Goal: Check status: Check status

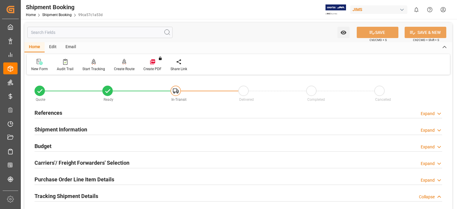
click at [50, 113] on h2 "References" at bounding box center [49, 113] width 28 height 8
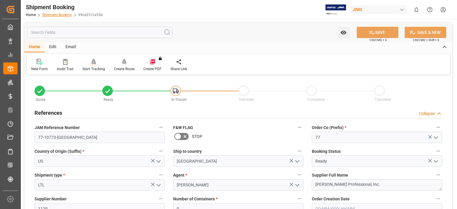
click at [59, 15] on link "Shipment Booking" at bounding box center [56, 15] width 29 height 4
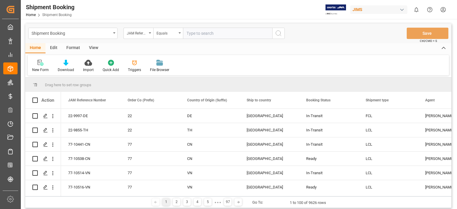
click at [216, 36] on input "text" at bounding box center [227, 33] width 89 height 11
type input "77-10764-us"
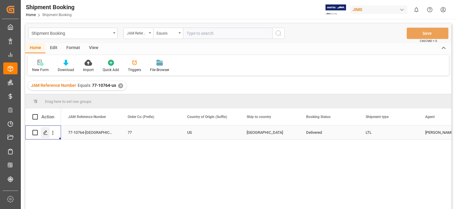
click at [47, 135] on line "Press SPACE to select this row." at bounding box center [46, 135] width 4 height 0
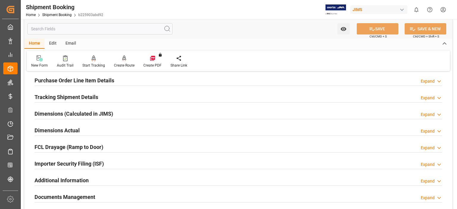
scroll to position [149, 0]
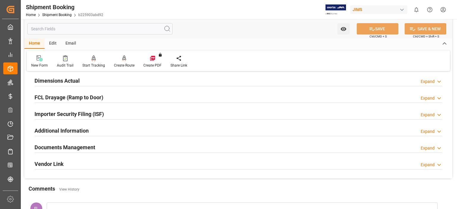
click at [70, 148] on h2 "Documents Management" at bounding box center [65, 147] width 61 height 8
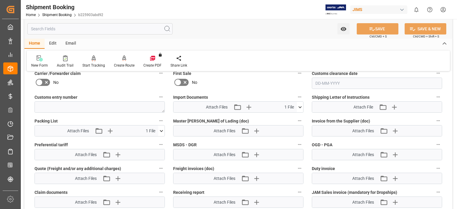
scroll to position [347, 0]
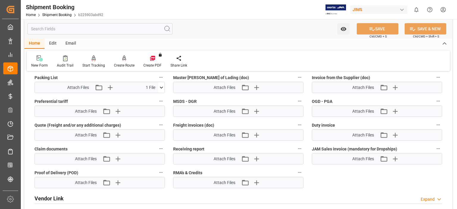
click at [163, 86] on icon at bounding box center [161, 87] width 6 height 6
click at [236, 37] on div "Watch Option SAVE Ctrl/CMD + S SAVE & NEW Ctrl/CMD + Shift + S" at bounding box center [238, 29] width 428 height 20
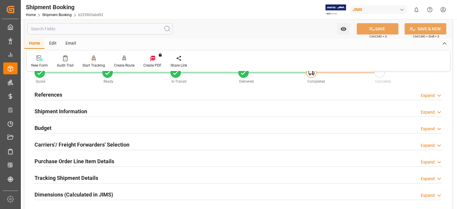
scroll to position [0, 0]
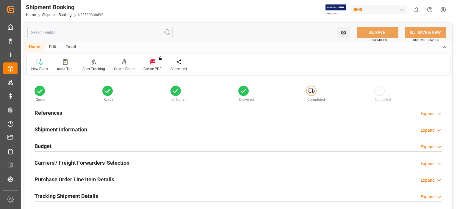
click at [47, 113] on h2 "References" at bounding box center [49, 113] width 28 height 8
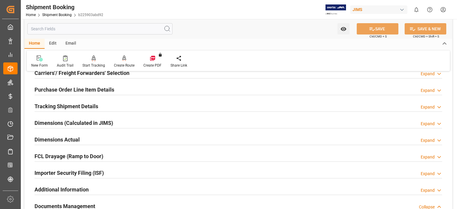
scroll to position [198, 0]
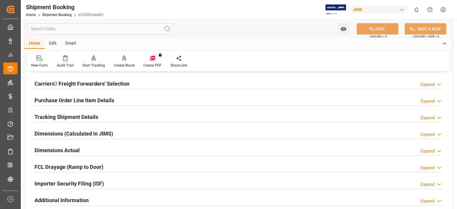
click at [67, 119] on h2 "Tracking Shipment Details" at bounding box center [67, 117] width 64 height 8
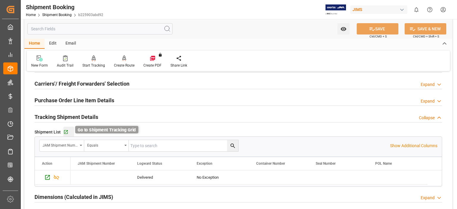
click at [66, 132] on icon "button" at bounding box center [65, 132] width 5 height 5
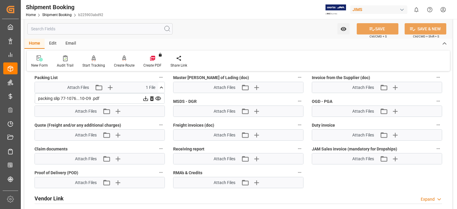
scroll to position [545, 0]
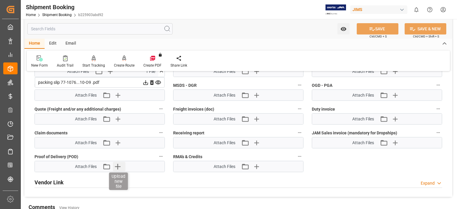
click at [115, 165] on icon "button" at bounding box center [118, 167] width 10 height 10
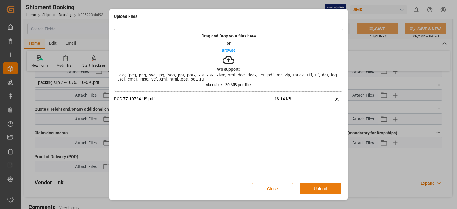
click at [317, 185] on button "Upload" at bounding box center [321, 188] width 42 height 11
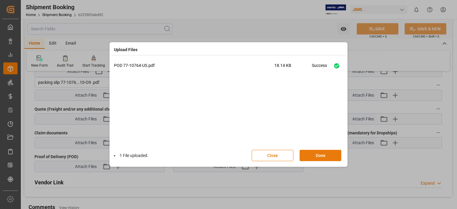
click at [310, 155] on button "Done" at bounding box center [321, 155] width 42 height 11
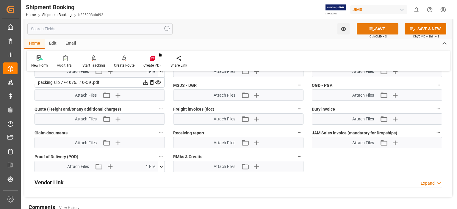
click at [381, 27] on button "SAVE" at bounding box center [378, 28] width 42 height 11
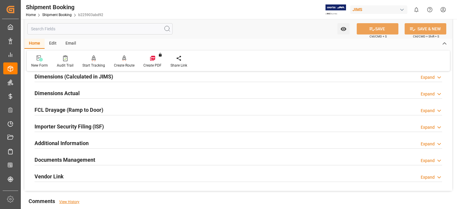
scroll to position [149, 0]
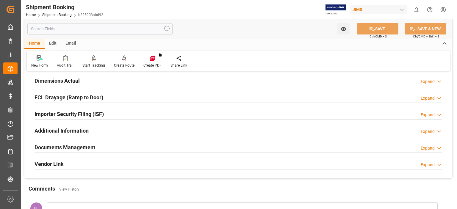
click at [51, 148] on h2 "Documents Management" at bounding box center [65, 147] width 61 height 8
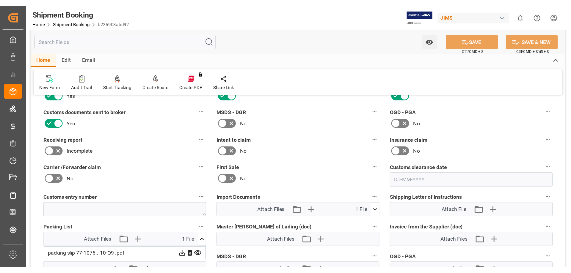
scroll to position [297, 0]
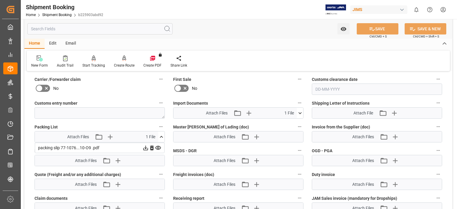
click at [149, 147] on icon at bounding box center [145, 148] width 6 height 6
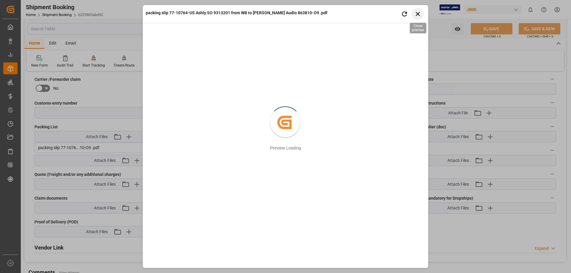
click at [416, 15] on icon "button" at bounding box center [417, 13] width 7 height 7
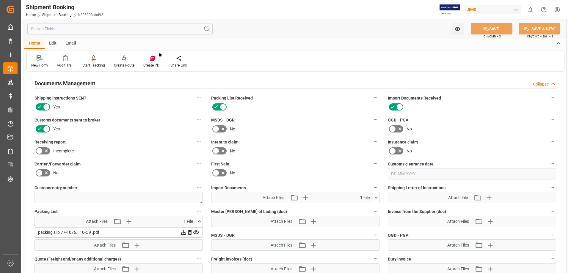
scroll to position [149, 0]
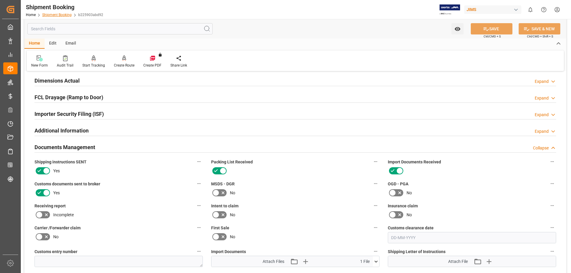
click at [57, 15] on link "Shipment Booking" at bounding box center [56, 15] width 29 height 4
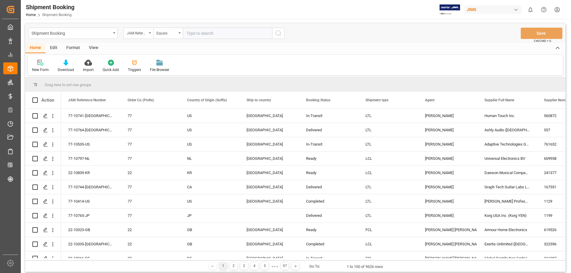
click at [216, 34] on input "text" at bounding box center [227, 33] width 89 height 11
type input "77-10760-[GEOGRAPHIC_DATA]"
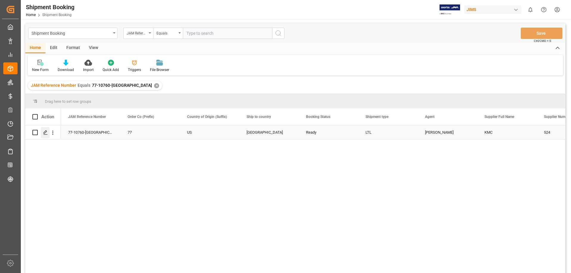
click at [45, 132] on icon "Press SPACE to select this row." at bounding box center [45, 132] width 5 height 5
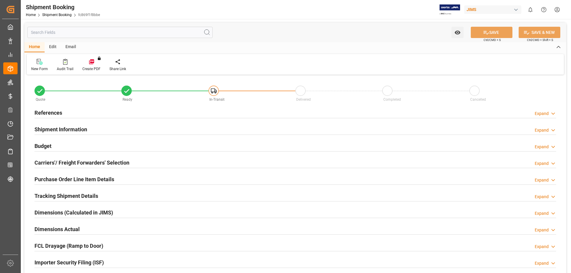
type input "25"
click at [63, 182] on h2 "Purchase Order Line Item Details" at bounding box center [75, 179] width 80 height 8
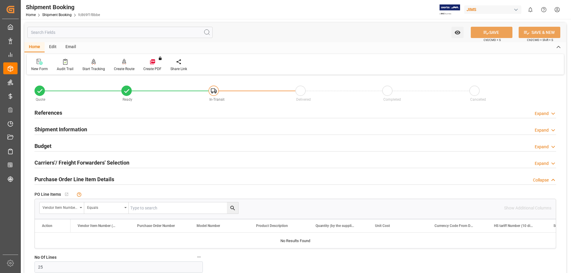
scroll to position [149, 0]
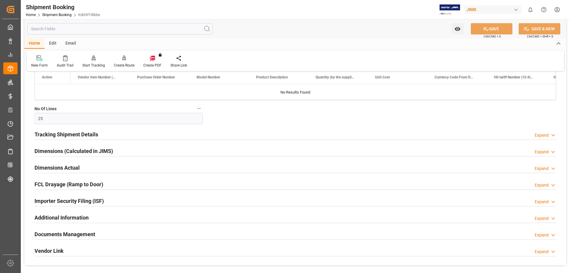
click at [87, 136] on h2 "Tracking Shipment Details" at bounding box center [67, 135] width 64 height 8
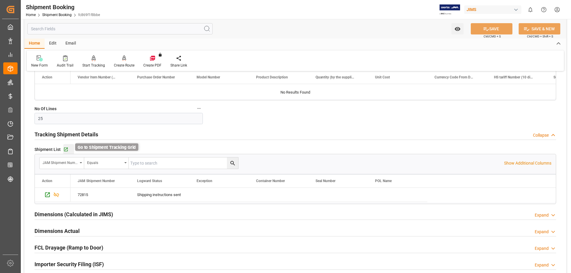
click at [67, 149] on icon "button" at bounding box center [65, 149] width 5 height 5
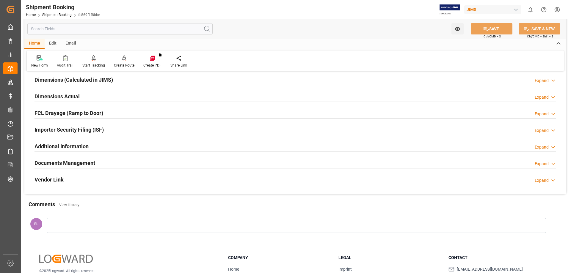
scroll to position [297, 0]
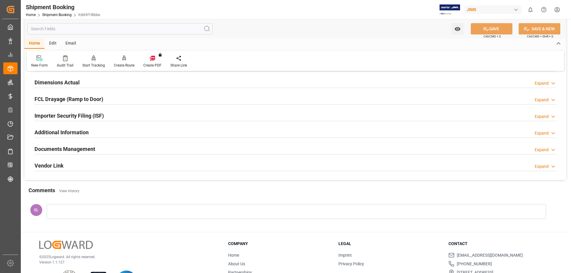
click at [83, 149] on h2 "Documents Management" at bounding box center [65, 149] width 61 height 8
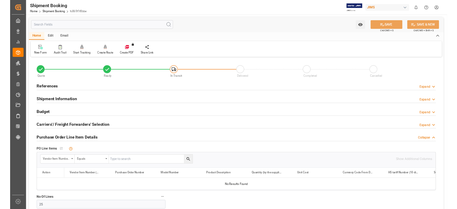
scroll to position [0, 0]
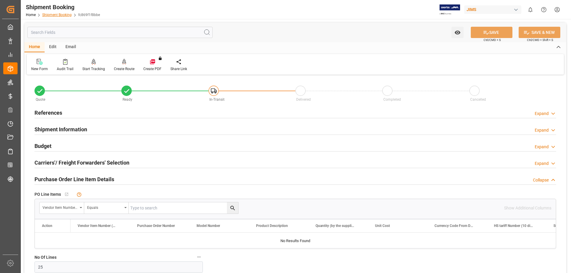
click at [57, 15] on link "Shipment Booking" at bounding box center [56, 15] width 29 height 4
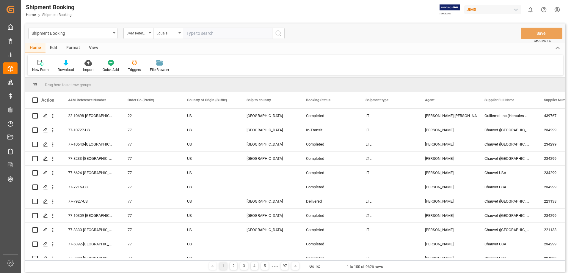
click at [202, 32] on input "text" at bounding box center [227, 33] width 89 height 11
type input "77-10804-US"
click at [280, 34] on circle "search button" at bounding box center [278, 33] width 5 height 5
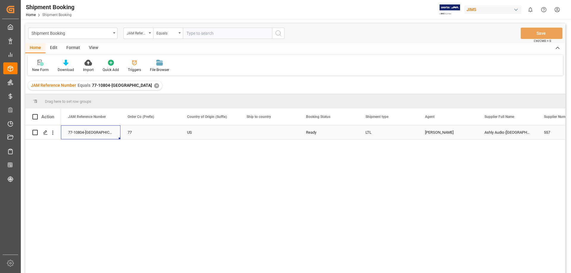
drag, startPoint x: 95, startPoint y: 133, endPoint x: 63, endPoint y: 133, distance: 31.8
click at [63, 133] on div "77-10804-US" at bounding box center [90, 133] width 59 height 14
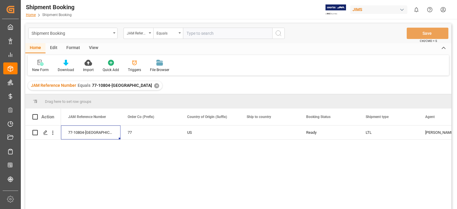
click at [32, 16] on link "Home" at bounding box center [31, 15] width 10 height 4
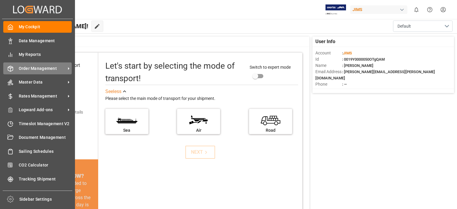
click at [46, 67] on span "Order Management" at bounding box center [42, 68] width 47 height 6
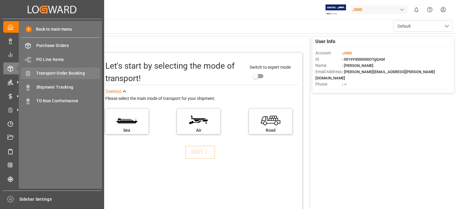
click at [68, 78] on div "Transport Order Booking Transport Order Booking" at bounding box center [60, 74] width 79 height 12
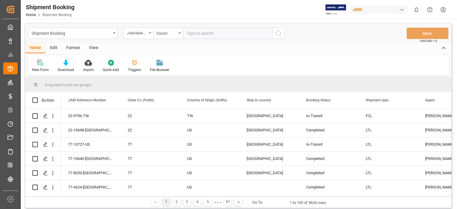
click at [195, 32] on input "text" at bounding box center [227, 33] width 89 height 11
type input "77-10804-us"
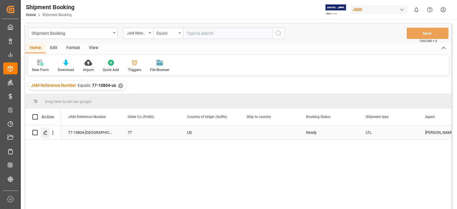
click at [44, 133] on icon "Press SPACE to select this row." at bounding box center [45, 132] width 5 height 5
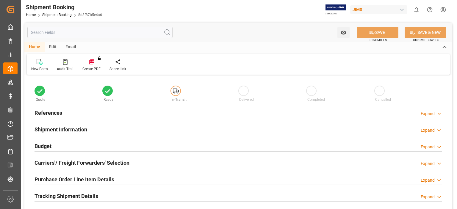
type input "1"
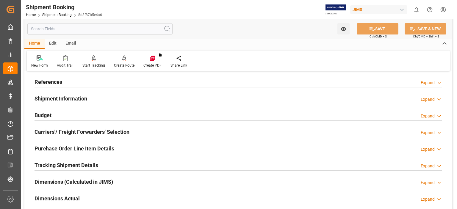
scroll to position [49, 0]
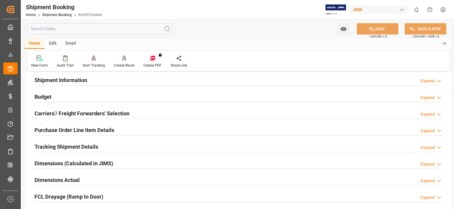
click at [61, 131] on h2 "Purchase Order Line Item Details" at bounding box center [75, 130] width 80 height 8
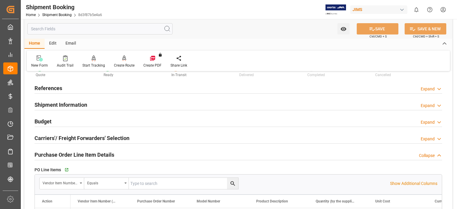
scroll to position [0, 0]
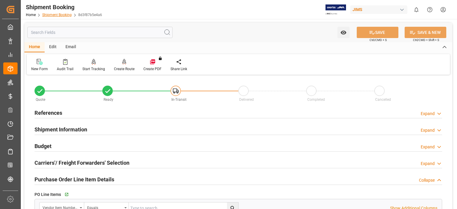
click at [52, 14] on link "Shipment Booking" at bounding box center [56, 15] width 29 height 4
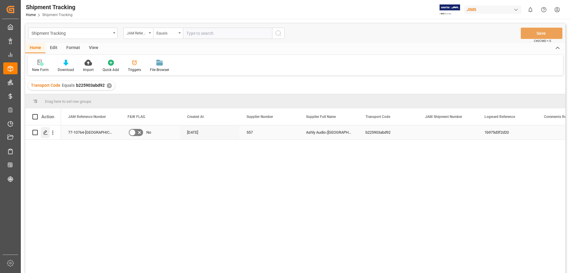
click at [44, 133] on polygon "Press SPACE to select this row." at bounding box center [45, 132] width 3 height 3
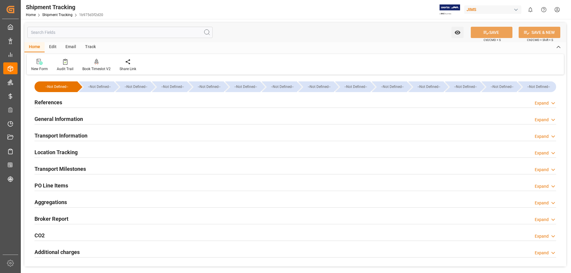
type input "27-08-2025 00:00"
type input "28-08-2025 00:00"
type input "[DATE] 00:00"
type input "28-08-2025"
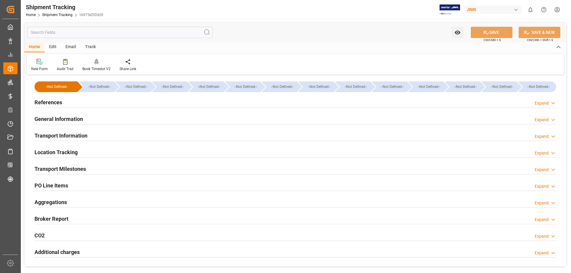
type input "29-08-2025"
type input "30-08-2025"
type input "02-09-2025"
click at [63, 170] on h2 "Transport Milestones" at bounding box center [60, 169] width 51 height 8
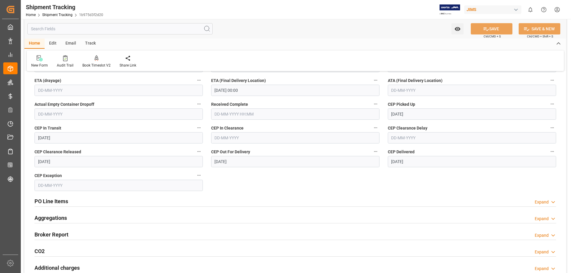
scroll to position [149, 0]
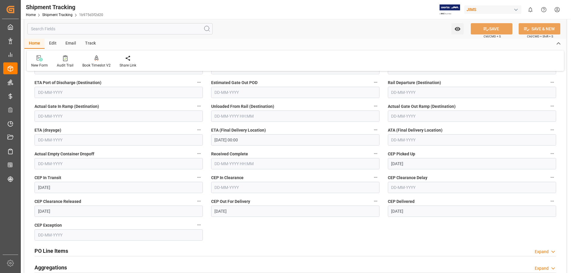
click at [400, 138] on input "text" at bounding box center [472, 139] width 168 height 11
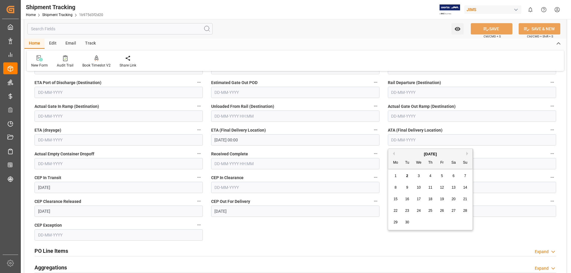
click at [407, 176] on span "2" at bounding box center [407, 176] width 2 height 4
type input "02-09-2025"
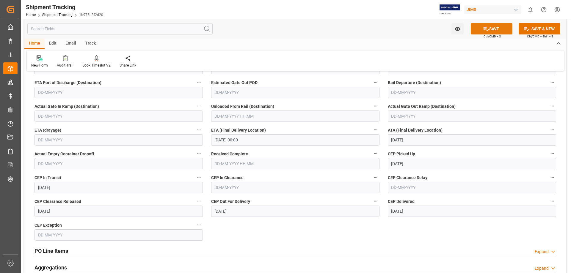
click at [457, 31] on button "SAVE" at bounding box center [492, 28] width 42 height 11
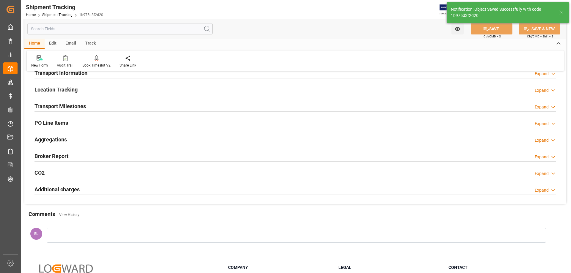
scroll to position [14, 0]
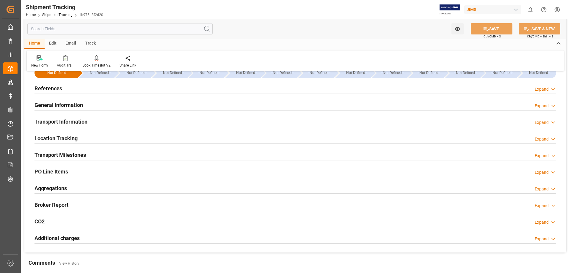
click at [74, 156] on h2 "Transport Milestones" at bounding box center [60, 155] width 51 height 8
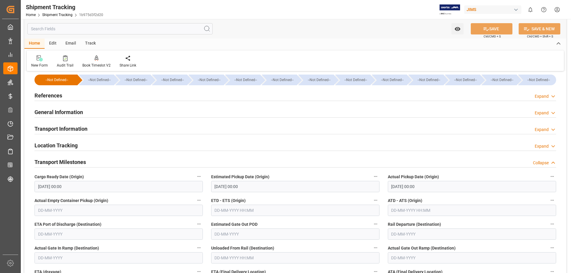
scroll to position [0, 0]
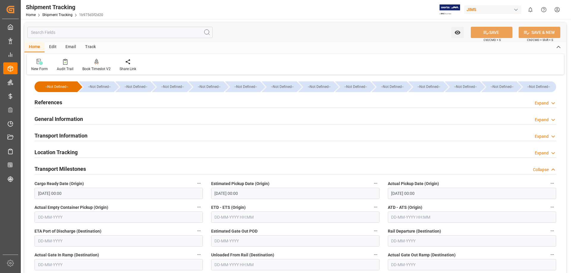
click at [70, 135] on h2 "Transport Information" at bounding box center [61, 136] width 53 height 8
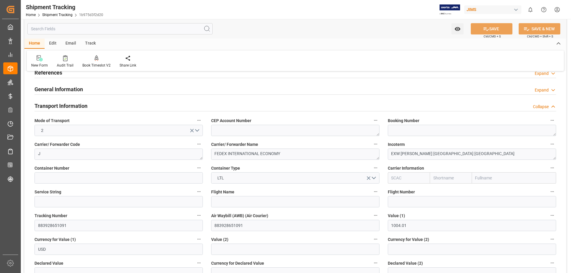
scroll to position [50, 0]
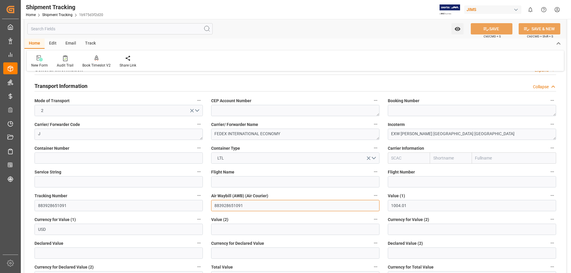
drag, startPoint x: 248, startPoint y: 206, endPoint x: 184, endPoint y: 206, distance: 63.9
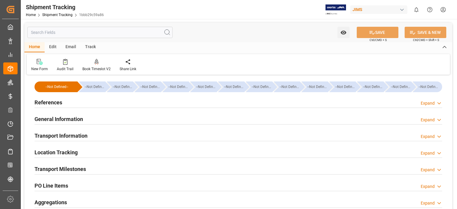
click at [50, 100] on h2 "References" at bounding box center [49, 102] width 28 height 8
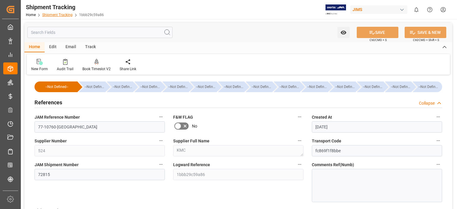
click at [57, 15] on link "Shipment Tracking" at bounding box center [57, 15] width 30 height 4
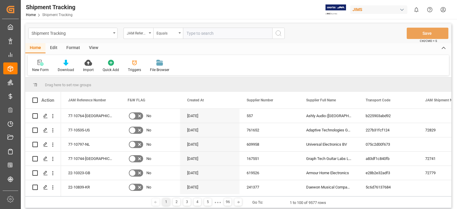
click at [225, 33] on input "text" at bounding box center [227, 33] width 89 height 11
click at [45, 115] on polygon "Press SPACE to select this row." at bounding box center [45, 115] width 3 height 3
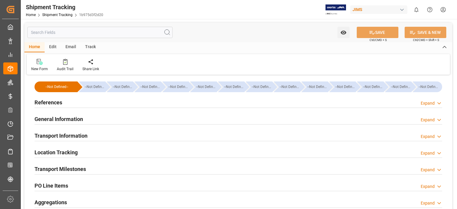
type input "1004.01"
type input "[DATE]"
click at [58, 131] on div "Transport Information" at bounding box center [61, 135] width 53 height 11
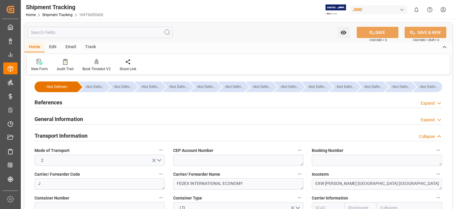
drag, startPoint x: 46, startPoint y: 116, endPoint x: 45, endPoint y: 120, distance: 4.0
click at [45, 118] on h2 "General Information" at bounding box center [59, 119] width 48 height 8
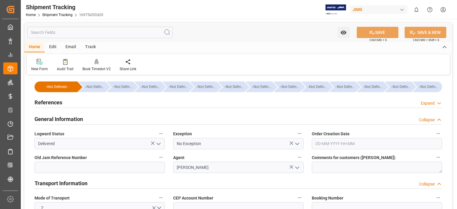
click at [44, 102] on h2 "References" at bounding box center [49, 102] width 28 height 8
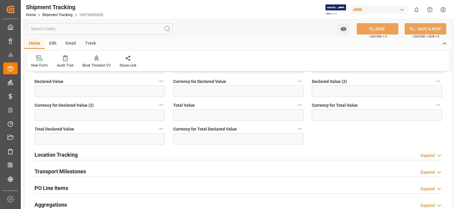
scroll to position [396, 0]
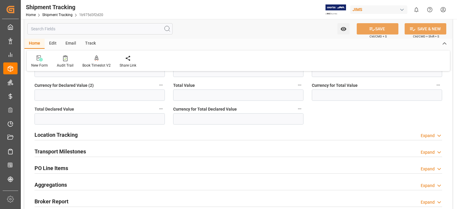
click at [56, 169] on h2 "PO Line Items" at bounding box center [52, 168] width 34 height 8
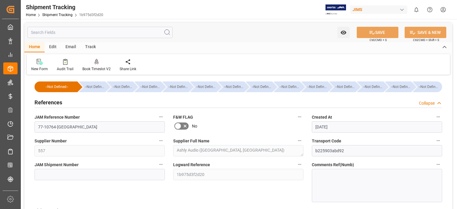
scroll to position [49, 0]
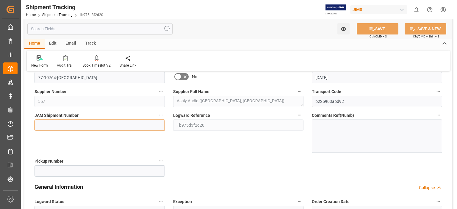
click at [59, 125] on input at bounding box center [100, 125] width 130 height 11
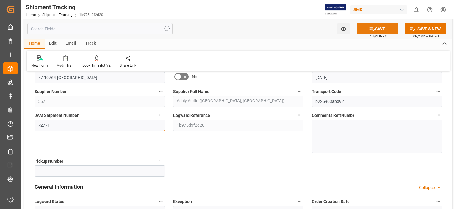
type input "72771"
click at [368, 30] on button "SAVE" at bounding box center [378, 28] width 42 height 11
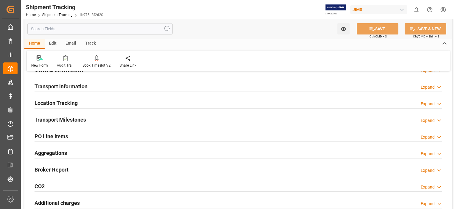
drag, startPoint x: 50, startPoint y: 134, endPoint x: 59, endPoint y: 137, distance: 8.9
click at [50, 134] on h2 "PO Line Items" at bounding box center [52, 136] width 34 height 8
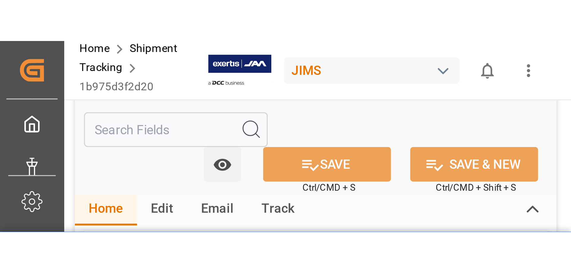
scroll to position [99, 0]
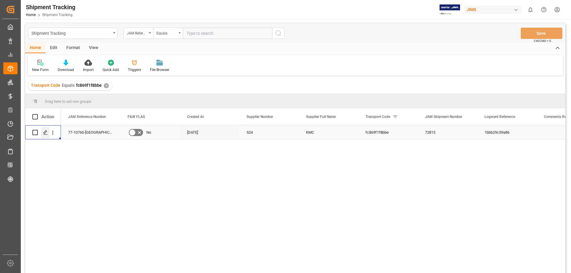
click at [44, 132] on icon "Press SPACE to select this row." at bounding box center [45, 132] width 5 height 5
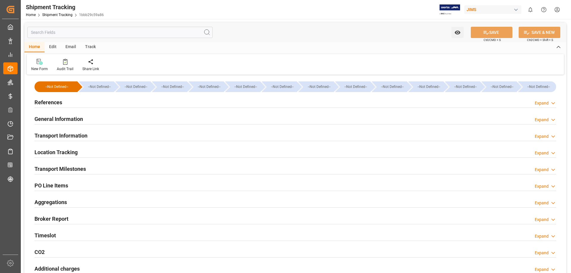
type input "4143.64"
click at [59, 135] on h2 "Transport Information" at bounding box center [61, 136] width 53 height 8
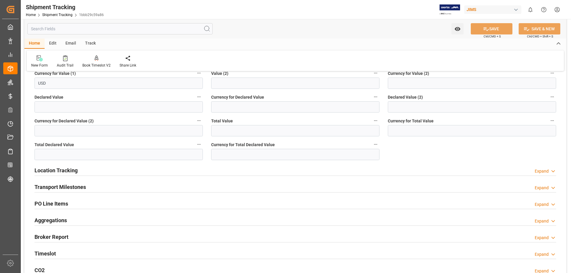
scroll to position [198, 0]
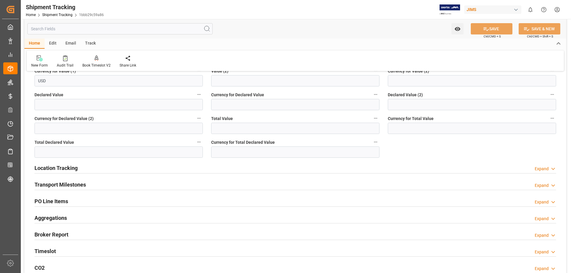
click at [80, 185] on h2 "Transport Milestones" at bounding box center [60, 185] width 51 height 8
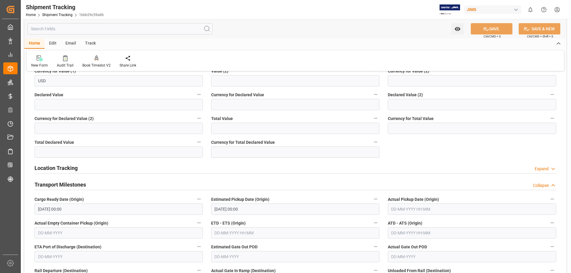
click at [80, 185] on h2 "Transport Milestones" at bounding box center [60, 185] width 51 height 8
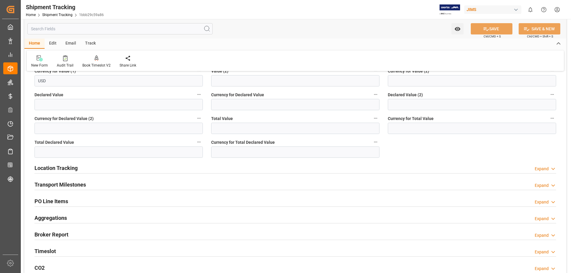
click at [58, 202] on h2 "PO Line Items" at bounding box center [52, 201] width 34 height 8
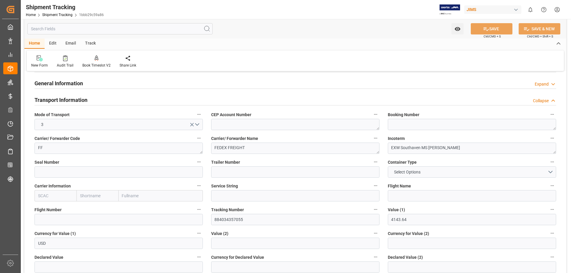
scroll to position [50, 0]
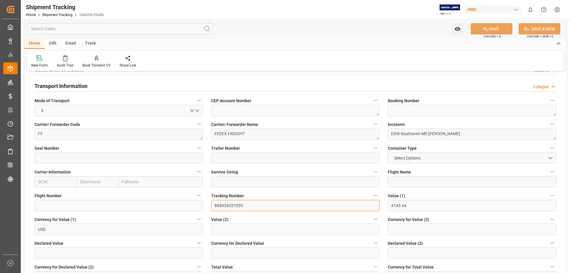
drag, startPoint x: 249, startPoint y: 206, endPoint x: 198, endPoint y: 206, distance: 50.9
click at [198, 206] on div "--Not Defined-- --Not Defined-- --Not Defined-- --Not Defined-- --Not Defined--…" at bounding box center [295, 269] width 542 height 485
click at [342, 83] on div "Transport Information Collapse" at bounding box center [296, 85] width 522 height 11
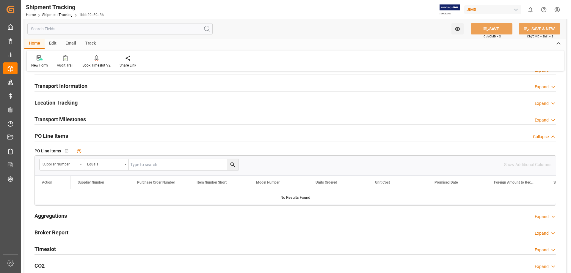
click at [342, 83] on div "Transport Information Expand" at bounding box center [296, 85] width 522 height 11
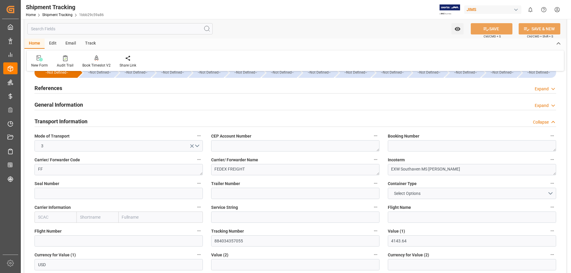
scroll to position [0, 0]
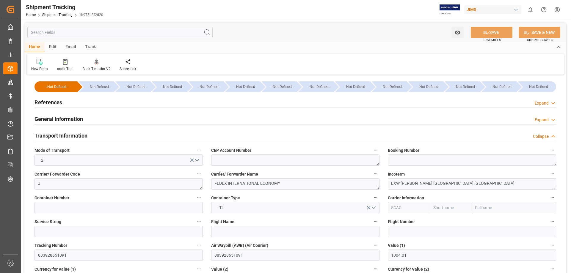
scroll to position [50, 0]
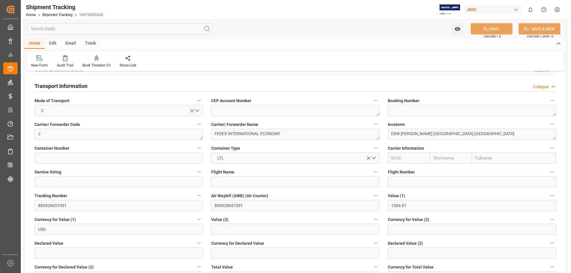
click at [309, 65] on div "New Form Audit Trail Book Timeslot V2 Book a Timeslot for the shipment Share Li…" at bounding box center [295, 61] width 537 height 21
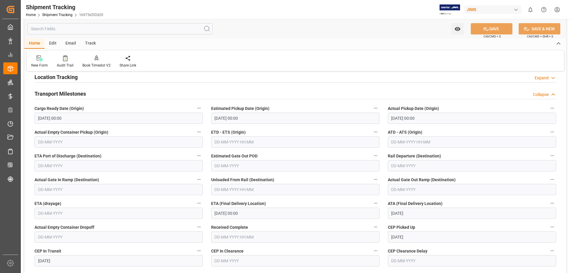
scroll to position [248, 0]
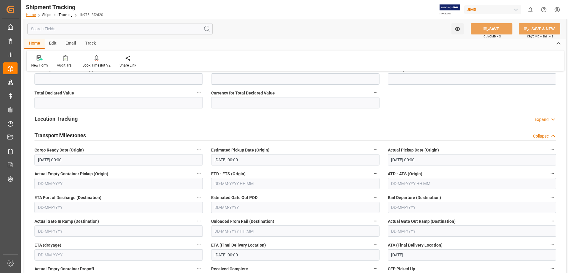
click at [35, 15] on link "Home" at bounding box center [31, 15] width 10 height 4
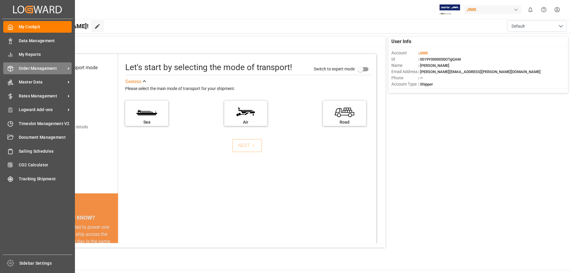
click at [46, 70] on span "Order Management" at bounding box center [42, 68] width 47 height 6
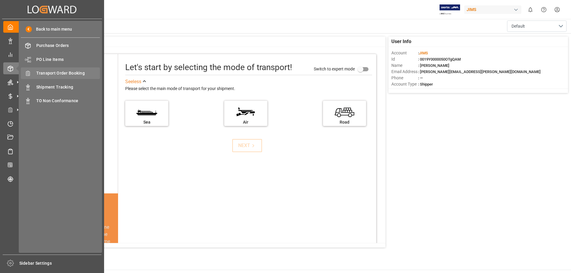
click at [63, 74] on span "Transport Order Booking" at bounding box center [68, 73] width 64 height 6
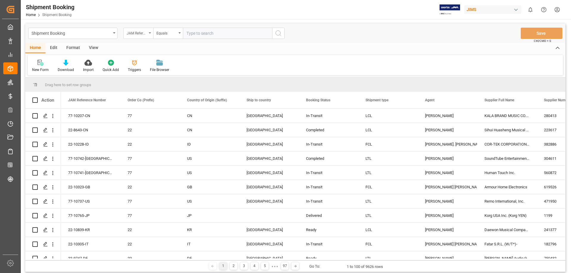
click at [151, 31] on div "JAM Reference Number" at bounding box center [138, 33] width 30 height 11
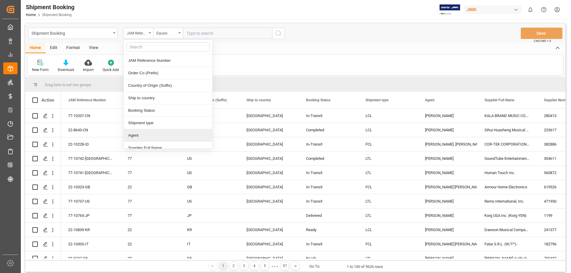
click at [161, 139] on div "Agent" at bounding box center [168, 135] width 89 height 12
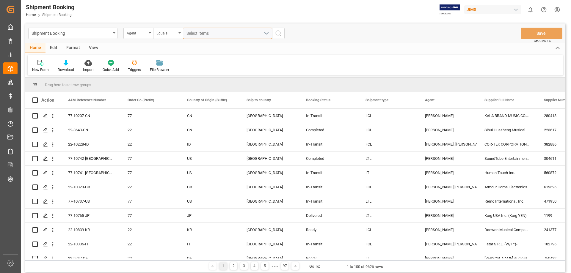
click at [236, 35] on div "Select Items" at bounding box center [224, 33] width 77 height 6
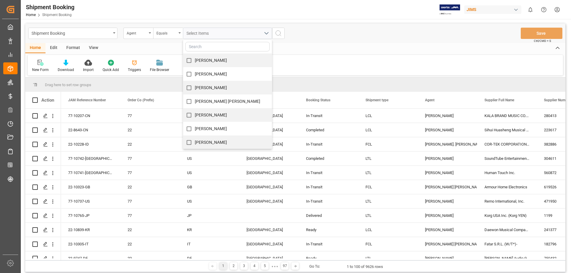
scroll to position [50, 0]
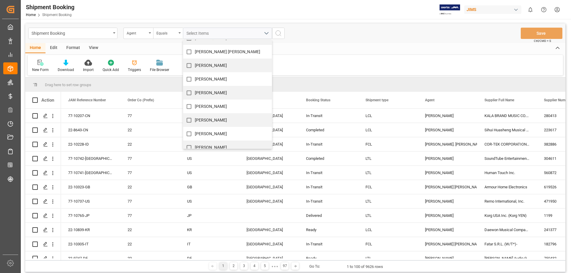
click at [219, 106] on div "[PERSON_NAME]" at bounding box center [227, 107] width 89 height 14
click at [192, 105] on input "[PERSON_NAME]" at bounding box center [189, 107] width 12 height 12
checkbox input "true"
click at [280, 33] on icon "search button" at bounding box center [278, 33] width 7 height 7
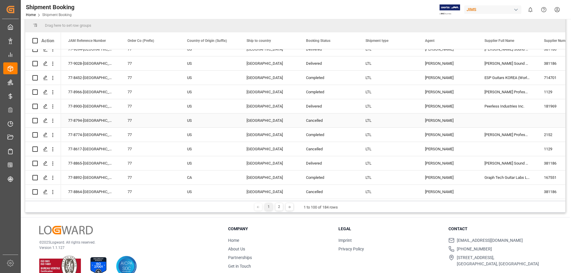
scroll to position [88, 0]
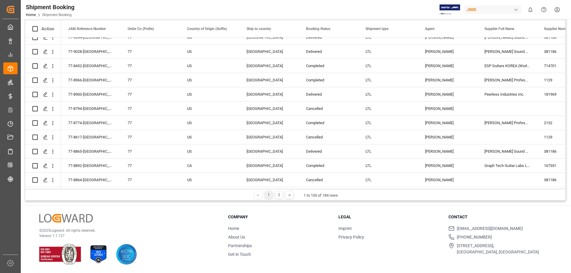
click at [280, 198] on div "2" at bounding box center [278, 195] width 7 height 7
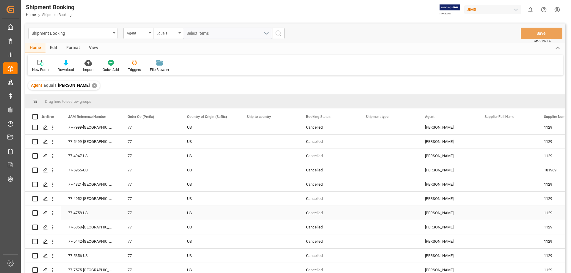
scroll to position [0, 0]
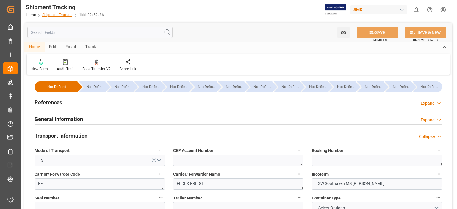
click at [65, 14] on link "Shipment Tracking" at bounding box center [57, 15] width 30 height 4
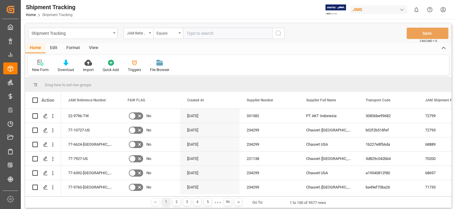
click at [216, 33] on input "text" at bounding box center [227, 33] width 89 height 11
type input "77-10764-[GEOGRAPHIC_DATA]"
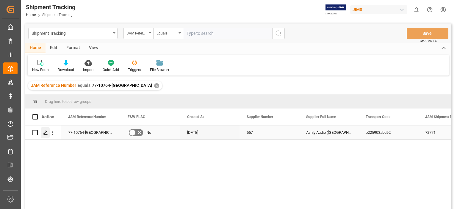
click at [44, 134] on polygon "Press SPACE to select this row." at bounding box center [45, 132] width 3 height 3
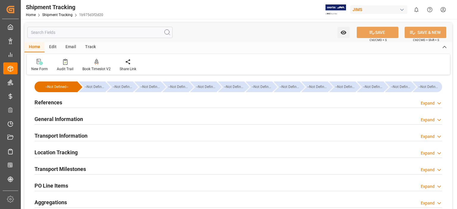
scroll to position [49, 0]
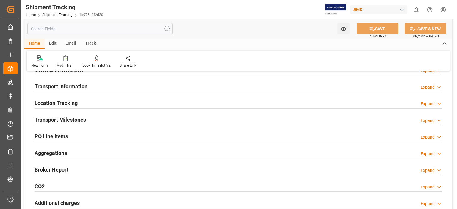
click at [62, 87] on h2 "Transport Information" at bounding box center [61, 86] width 53 height 8
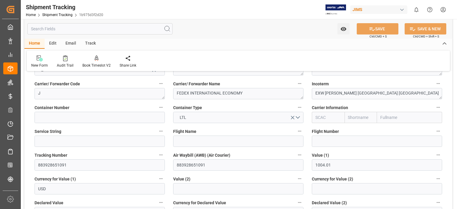
scroll to position [99, 0]
